Goal: Find specific page/section: Find specific page/section

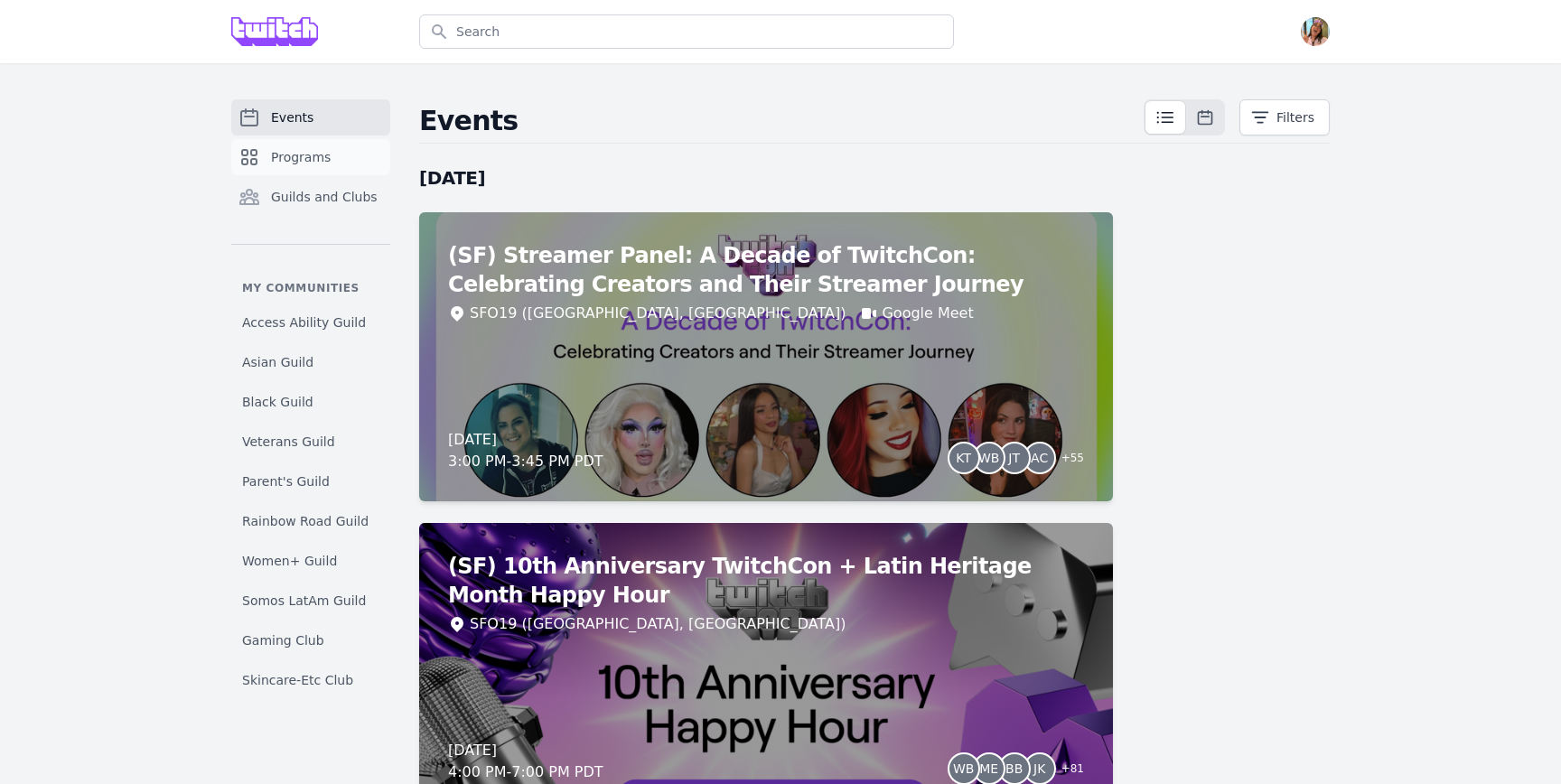
click at [314, 155] on span "Programs" at bounding box center [301, 157] width 60 height 18
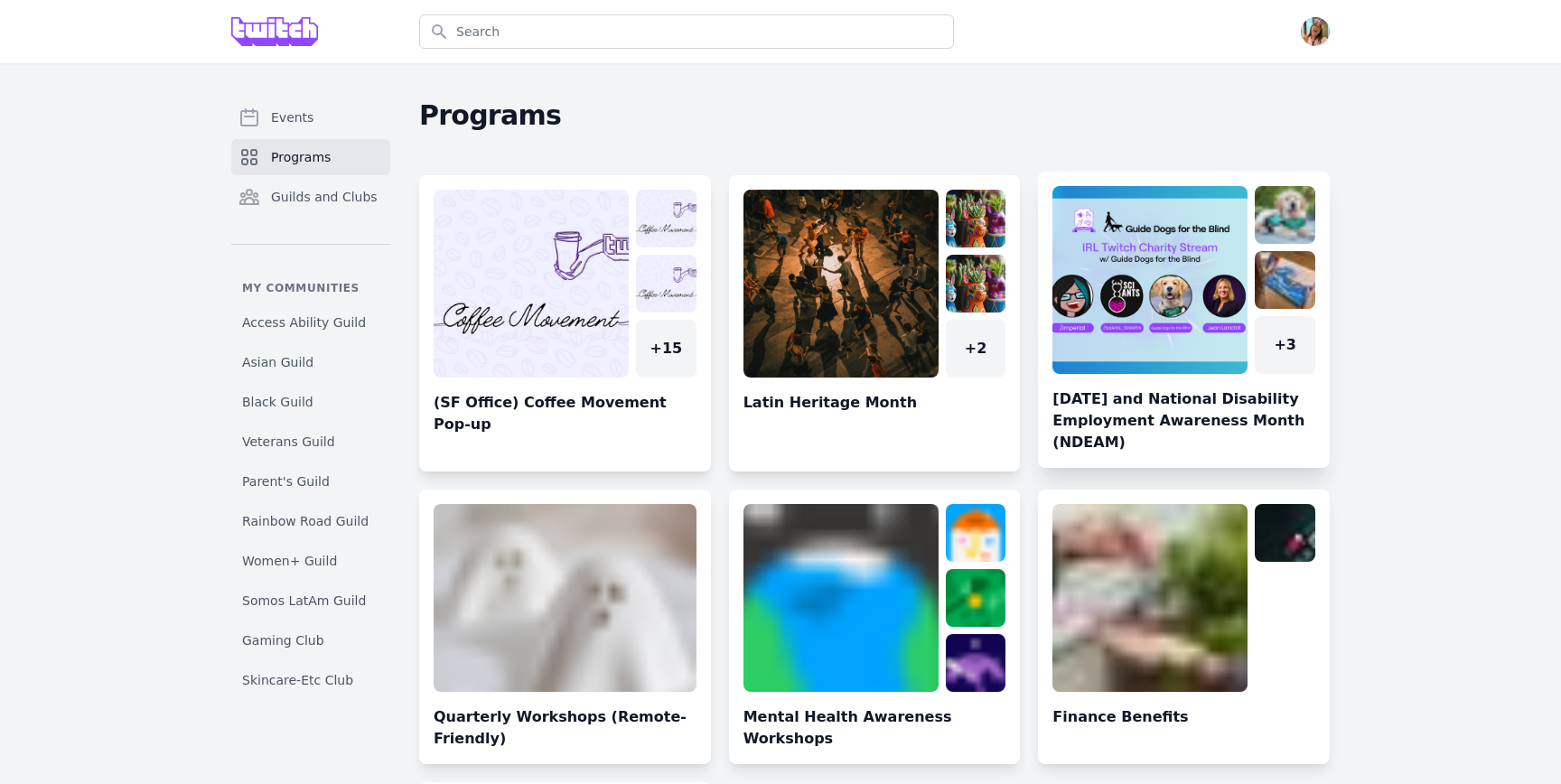
click at [1132, 322] on link at bounding box center [1184, 327] width 292 height 282
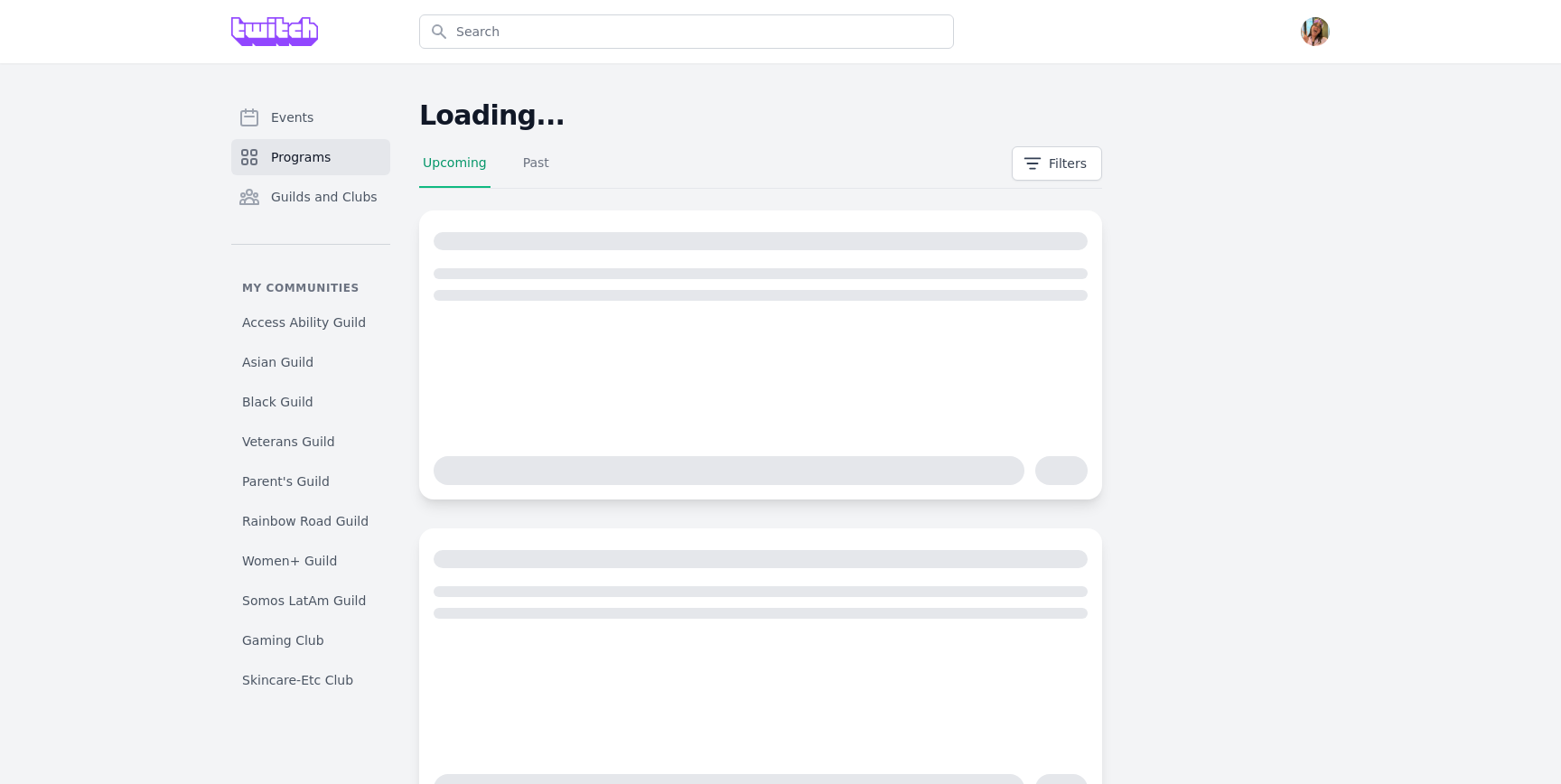
click at [1145, 503] on main "Loading... Upcoming Past Filters" at bounding box center [875, 617] width 910 height 1036
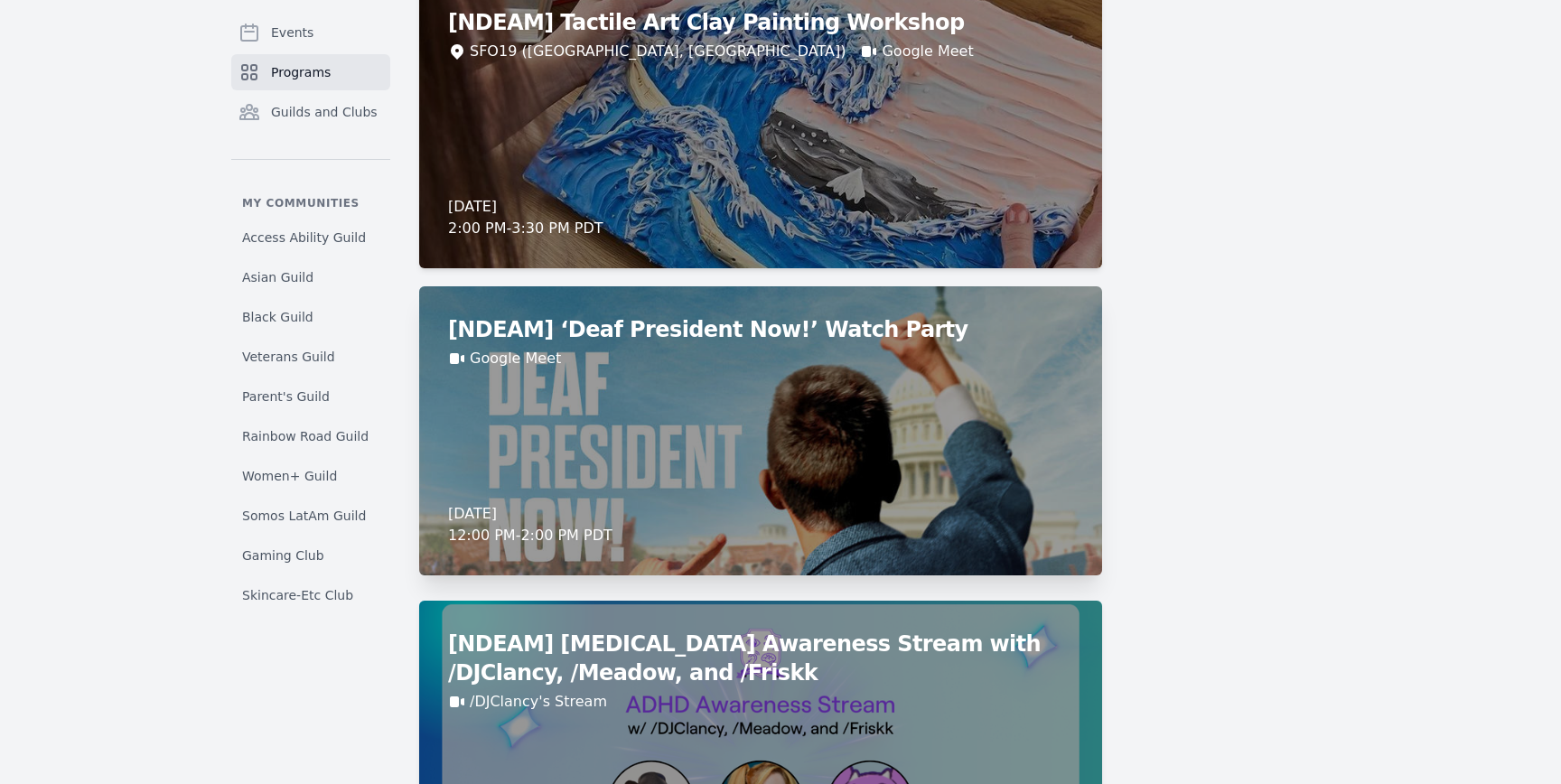
scroll to position [953, 0]
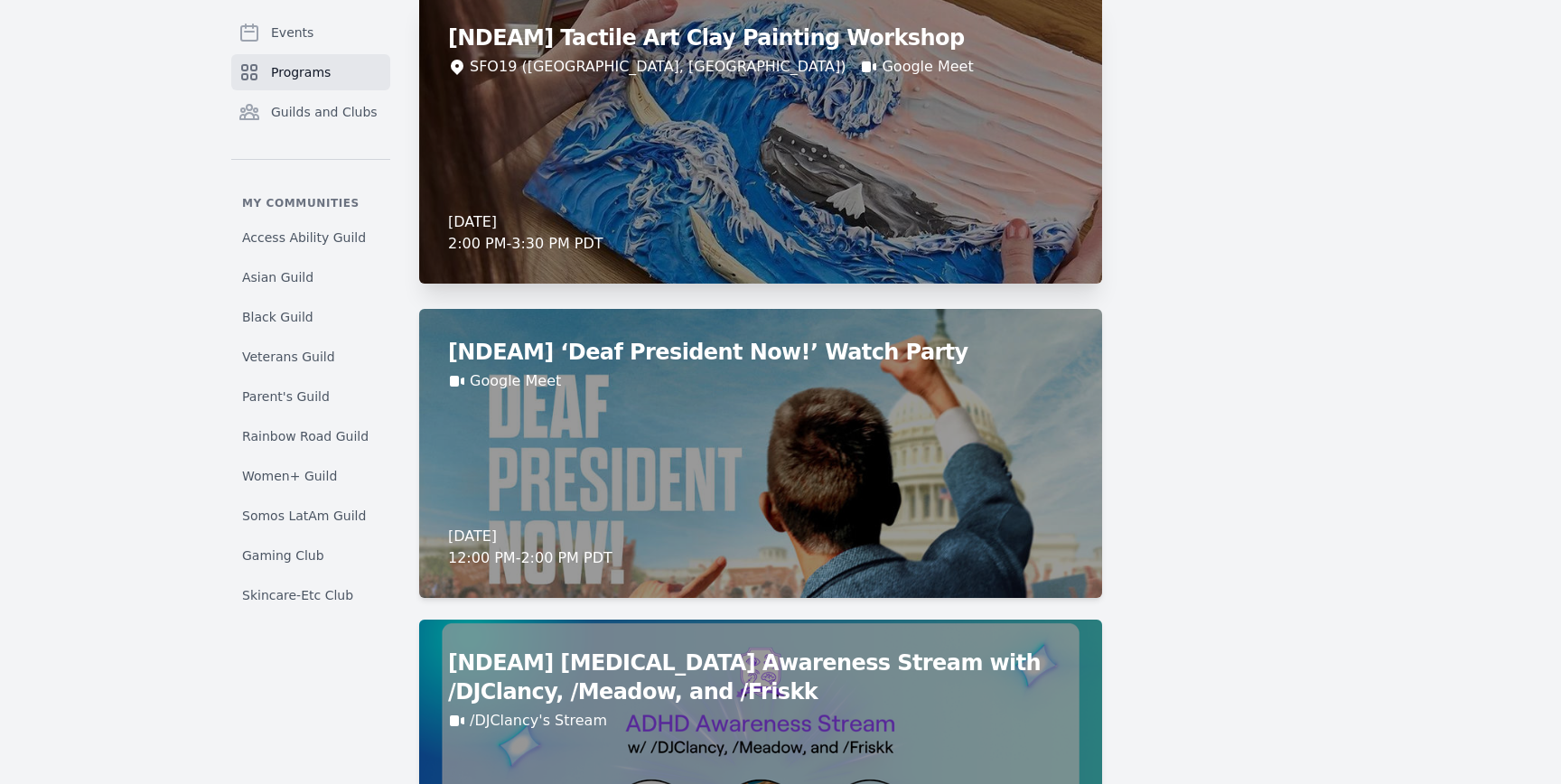
click at [722, 221] on div "[DATE] 2:00 PM - 3:30 PM PDT" at bounding box center [760, 233] width 625 height 43
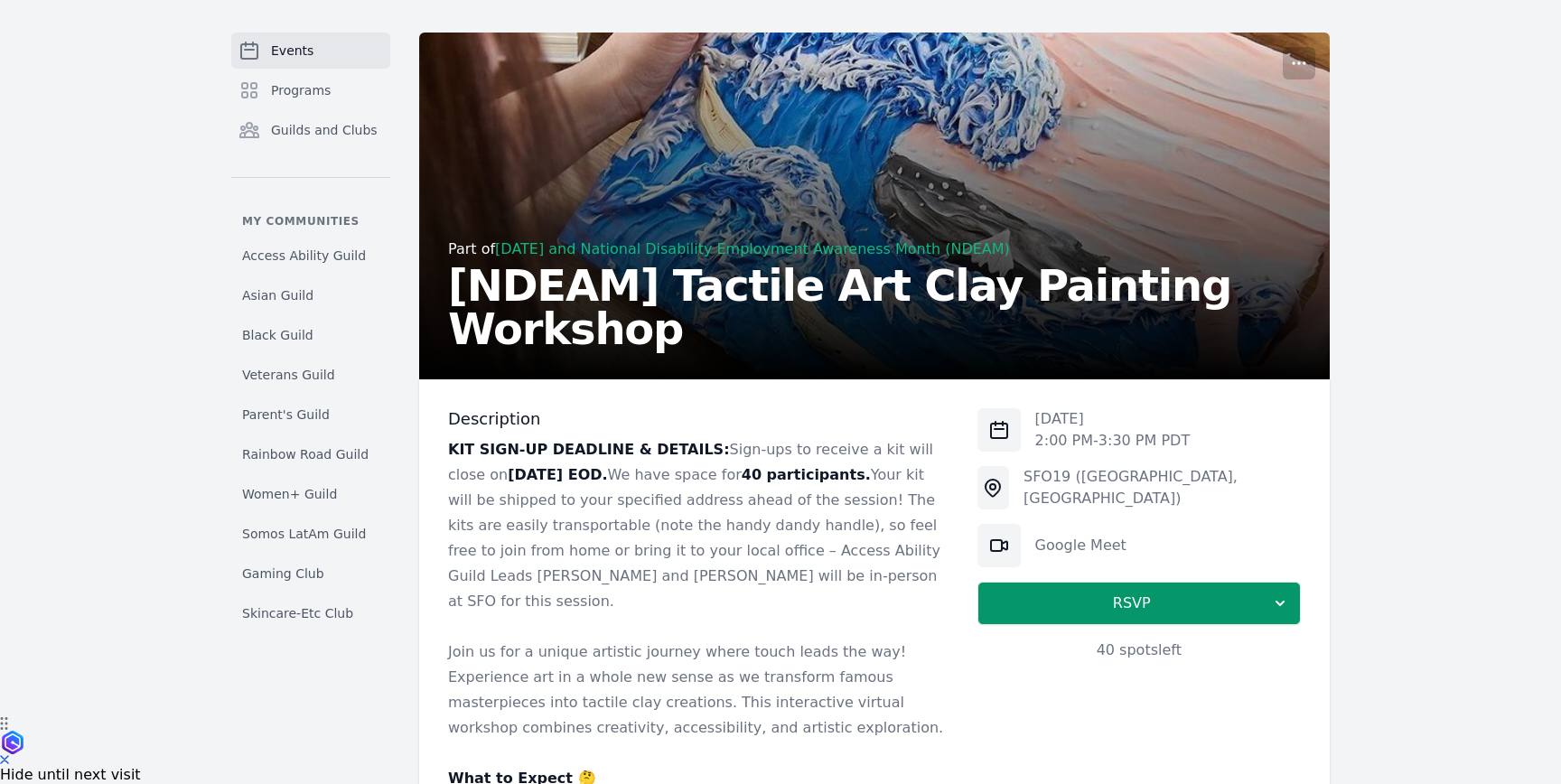
scroll to position [98, 0]
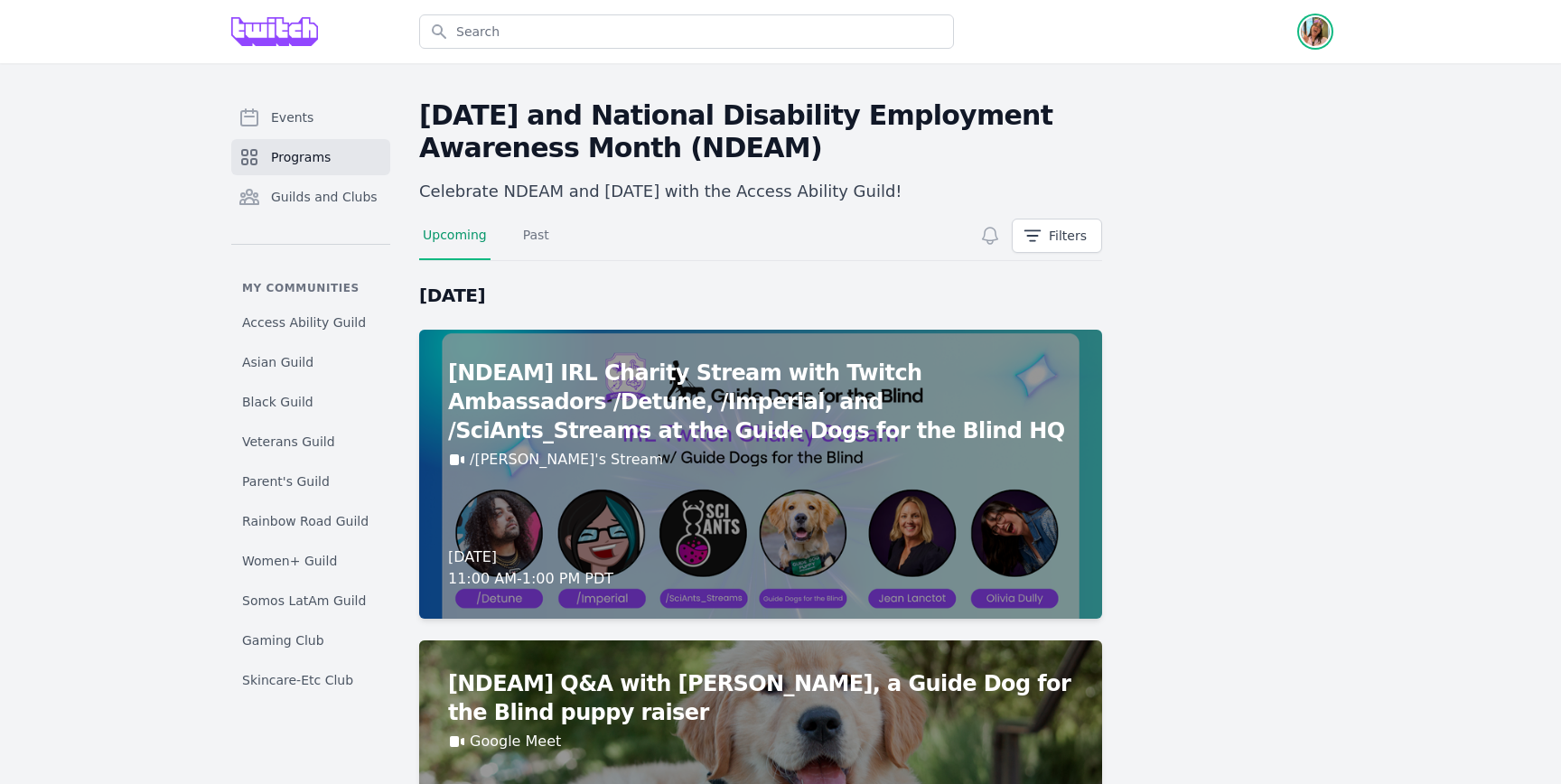
click at [1307, 38] on img "button" at bounding box center [1315, 31] width 29 height 29
click at [1275, 76] on link "Admin" at bounding box center [1243, 73] width 174 height 33
